Goal: Entertainment & Leisure: Consume media (video, audio)

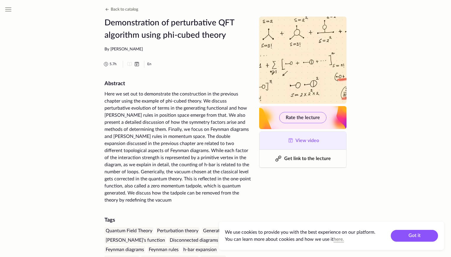
click at [300, 138] on span "View video" at bounding box center [307, 140] width 24 height 5
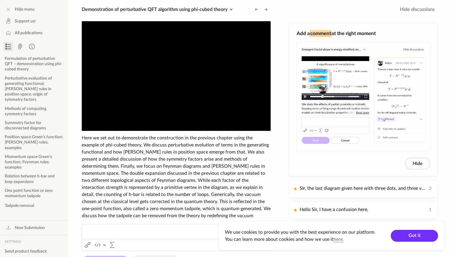
click at [413, 238] on button "Got it" at bounding box center [414, 236] width 47 height 12
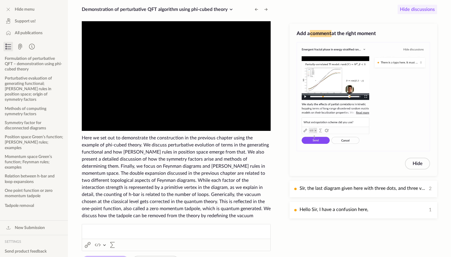
click at [421, 11] on span "Hide discussions" at bounding box center [417, 9] width 35 height 7
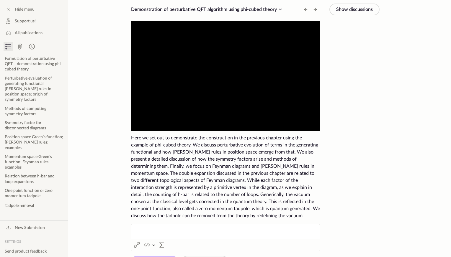
click at [280, 69] on video "To view this video please enable JavaScript, and consider upgrading to a web br…" at bounding box center [225, 76] width 189 height 110
click at [233, 71] on video "To view this video please enable JavaScript, and consider upgrading to a web br…" at bounding box center [225, 76] width 189 height 110
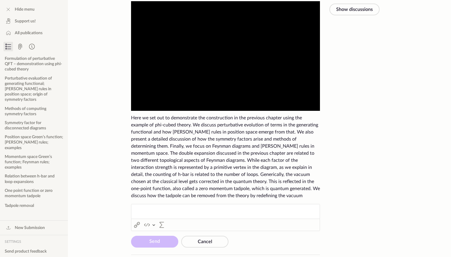
scroll to position [36, 0]
